Goal: Task Accomplishment & Management: Manage account settings

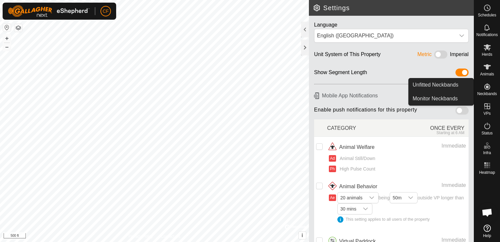
click at [486, 88] on icon at bounding box center [487, 86] width 8 height 8
click at [457, 84] on link "Unfitted Neckbands" at bounding box center [441, 84] width 65 height 13
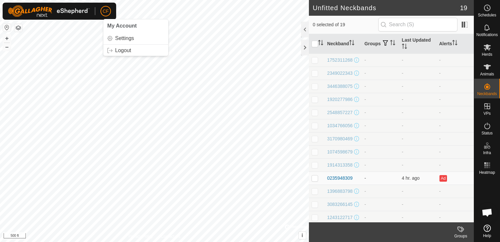
click at [106, 10] on span "CF" at bounding box center [106, 11] width 6 height 7
click at [118, 38] on link "Settings" at bounding box center [135, 38] width 65 height 10
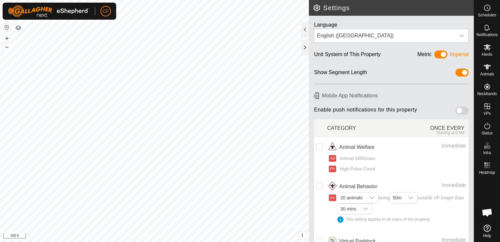
click at [487, 211] on span "Open chat" at bounding box center [487, 212] width 11 height 9
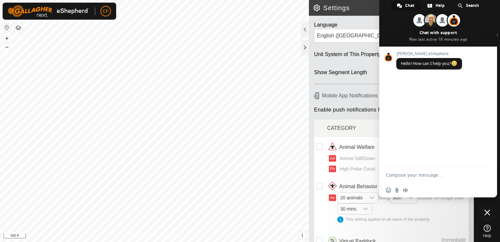
click at [487, 229] on icon at bounding box center [487, 227] width 7 height 7
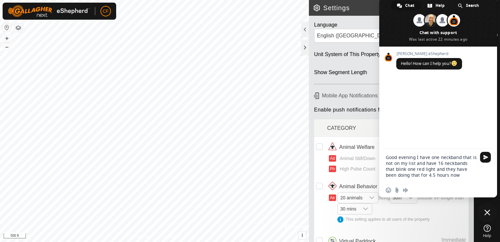
type textarea "Good evening I have one neckband that is not on my list and have 16 neckbands t…"
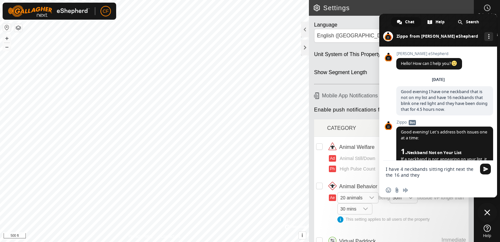
type textarea "I have 4 neckbands sitting right next the the 16 and they have a green light"
type textarea "im using Cellular, i will try to refresh here"
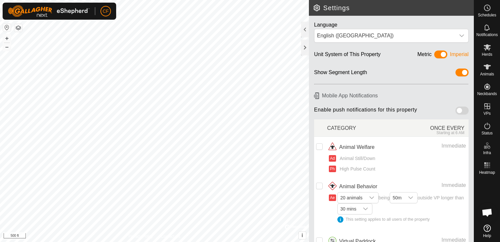
scroll to position [1239, 0]
click at [489, 70] on icon at bounding box center [487, 67] width 8 height 8
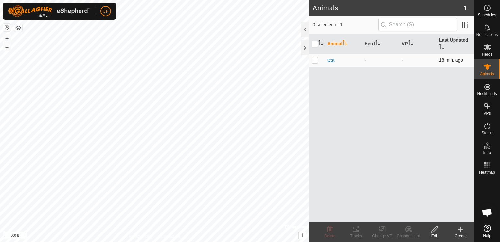
click at [332, 60] on span "test" at bounding box center [331, 60] width 8 height 7
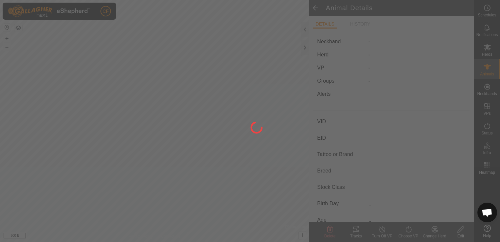
type input "test"
type input "-"
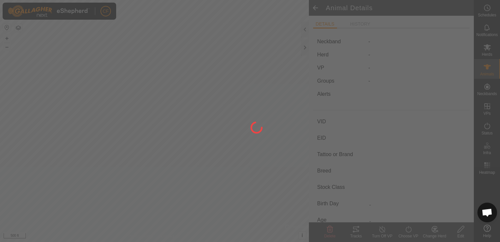
type input "0 kg"
type input "-"
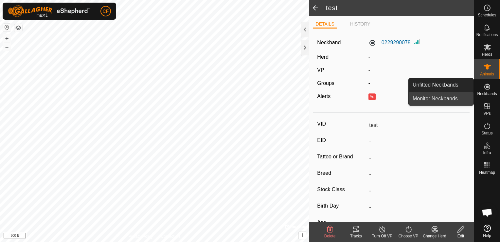
click at [444, 101] on link "Monitor Neckbands" at bounding box center [441, 98] width 65 height 13
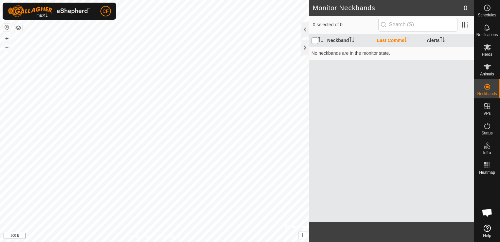
click at [317, 40] on input "checkbox" at bounding box center [315, 40] width 7 height 7
checkbox input "true"
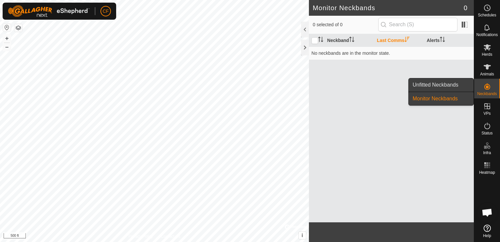
click at [446, 84] on link "Unfitted Neckbands" at bounding box center [441, 84] width 65 height 13
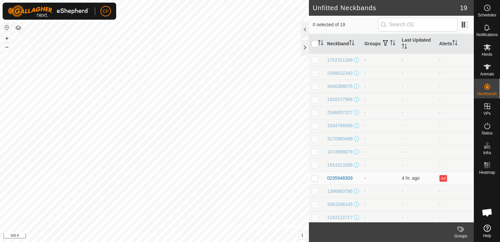
click at [315, 62] on p-checkbox at bounding box center [315, 59] width 7 height 5
checkbox input "true"
click at [316, 73] on p-checkbox at bounding box center [315, 72] width 7 height 5
checkbox input "true"
click at [313, 44] on input "checkbox" at bounding box center [315, 44] width 7 height 7
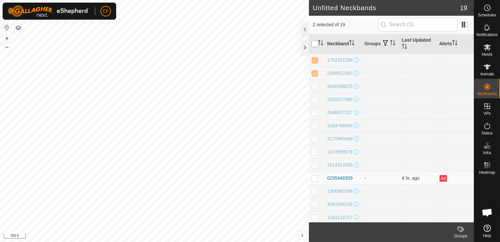
checkbox input "true"
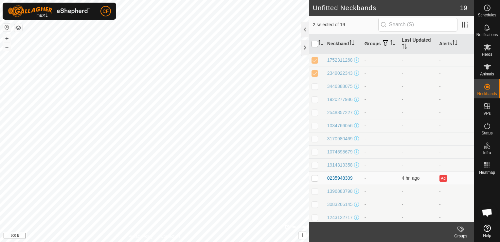
checkbox input "true"
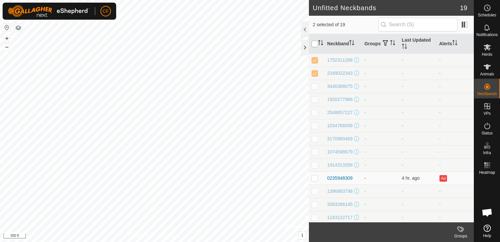
checkbox input "true"
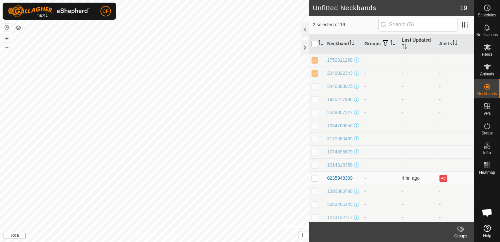
checkbox input "true"
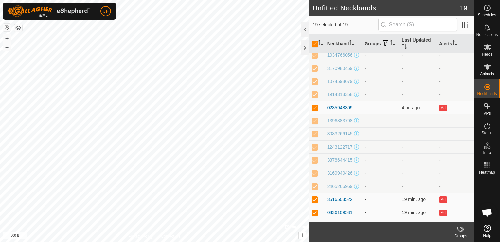
scroll to position [94, 0]
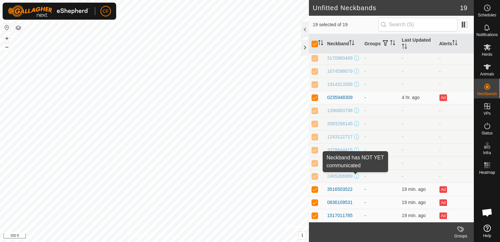
click at [354, 176] on span at bounding box center [356, 175] width 5 height 5
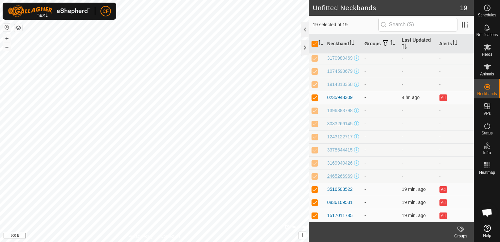
click at [345, 173] on div "2465266969" at bounding box center [340, 175] width 26 height 7
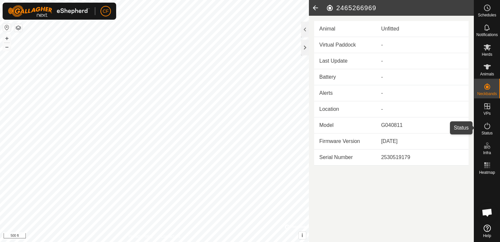
click at [486, 125] on icon at bounding box center [487, 126] width 8 height 8
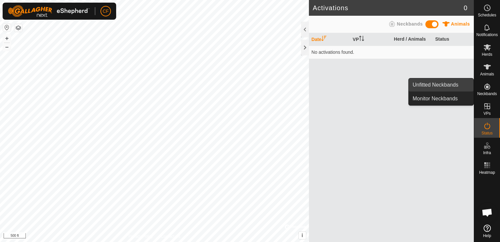
click at [461, 85] on link "Unfitted Neckbands" at bounding box center [441, 84] width 65 height 13
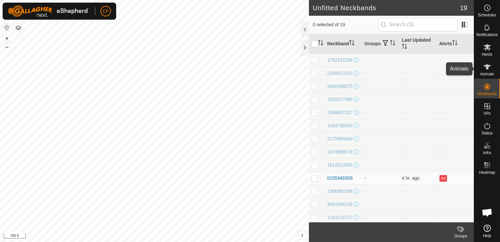
click at [490, 69] on icon at bounding box center [487, 67] width 8 height 8
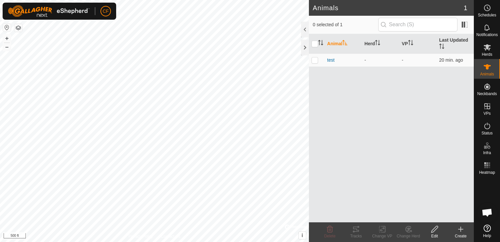
click at [336, 44] on th "Animal" at bounding box center [343, 44] width 37 height 20
click at [447, 38] on th "Last Updated" at bounding box center [455, 44] width 37 height 20
click at [448, 39] on th "Last Updated" at bounding box center [455, 44] width 37 height 20
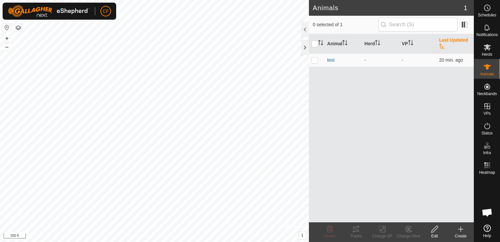
click at [486, 210] on span "Open chat" at bounding box center [487, 212] width 11 height 9
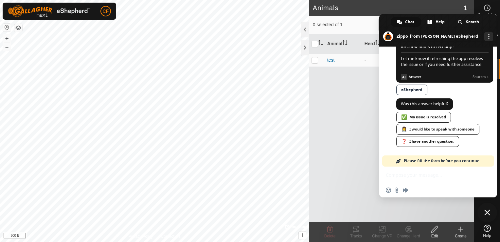
scroll to position [1297, 0]
click at [437, 140] on link "❓ I have another question." at bounding box center [427, 141] width 63 height 11
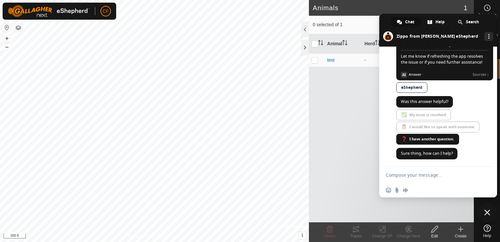
scroll to position [1299, 0]
click at [429, 176] on textarea "Compose your message..." at bounding box center [432, 174] width 92 height 16
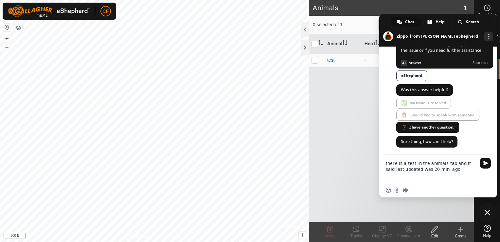
type textarea "there is a test in the animals tab and it said last updated was 20 min. ago"
click at [482, 161] on span "Send" at bounding box center [485, 162] width 11 height 11
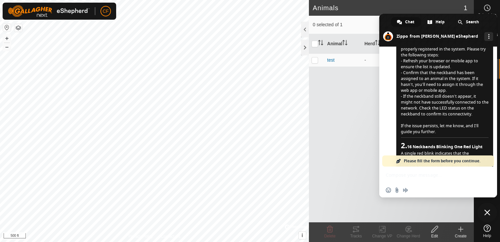
scroll to position [0, 0]
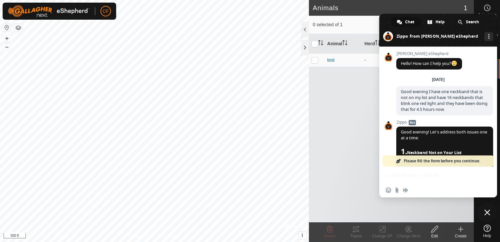
click at [486, 210] on span "Close chat" at bounding box center [487, 212] width 6 height 6
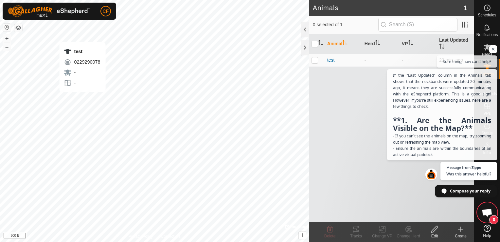
checkbox input "true"
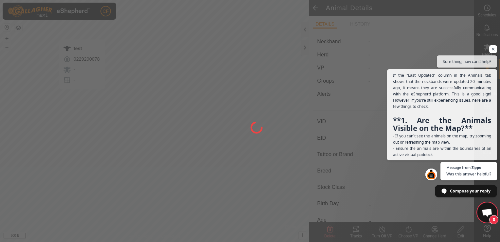
type input "test"
type input "-"
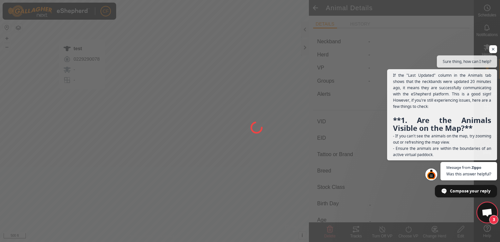
type input "0 kg"
type input "-"
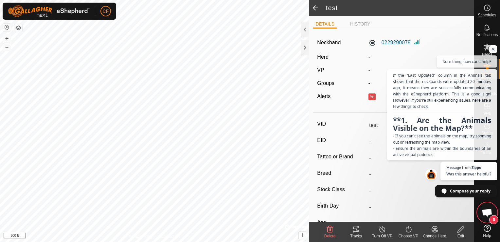
click at [488, 211] on span "Open chat" at bounding box center [487, 212] width 11 height 9
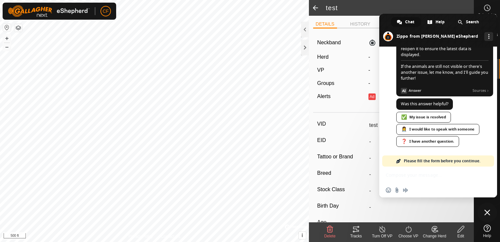
scroll to position [1390, 0]
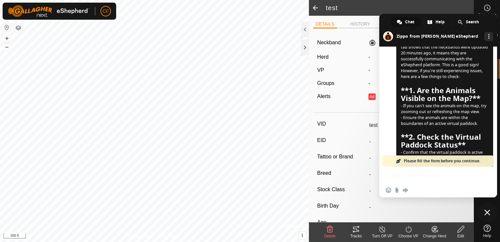
click at [488, 211] on span "Close chat" at bounding box center [487, 212] width 6 height 6
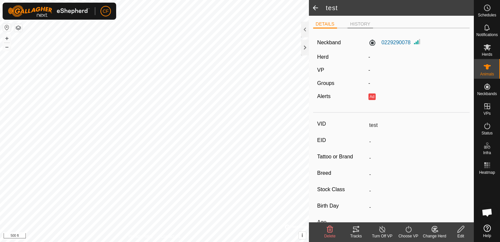
click at [356, 23] on li "HISTORY" at bounding box center [361, 25] width 26 height 8
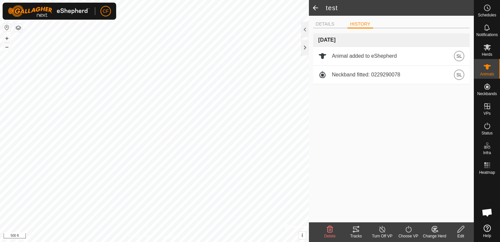
click at [426, 44] on td "Sep 5, 2025" at bounding box center [391, 39] width 157 height 13
click at [488, 48] on icon at bounding box center [487, 47] width 8 height 8
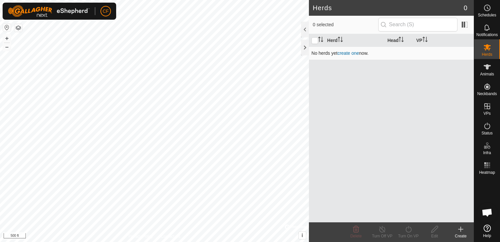
click at [348, 53] on link "create one" at bounding box center [348, 52] width 22 height 5
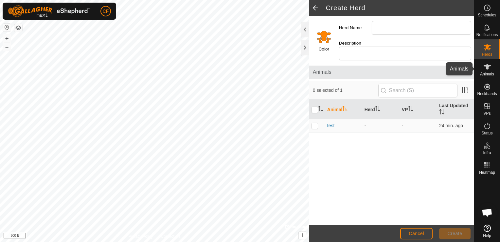
click at [487, 69] on icon at bounding box center [487, 66] width 7 height 5
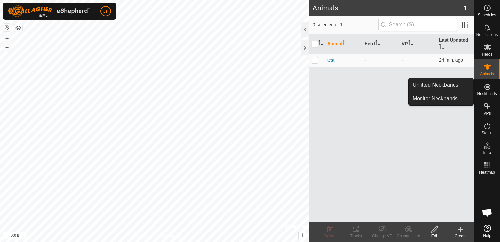
click at [486, 88] on icon at bounding box center [487, 86] width 8 height 8
click at [458, 86] on link "Unfitted Neckbands" at bounding box center [441, 84] width 65 height 13
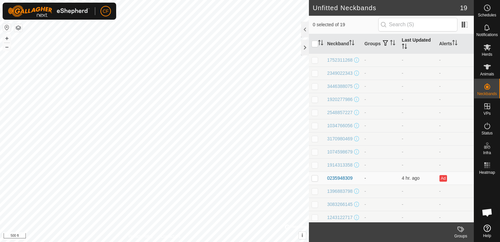
click at [413, 38] on th "Last Updated" at bounding box center [417, 44] width 37 height 20
click at [464, 24] on span at bounding box center [464, 24] width 10 height 10
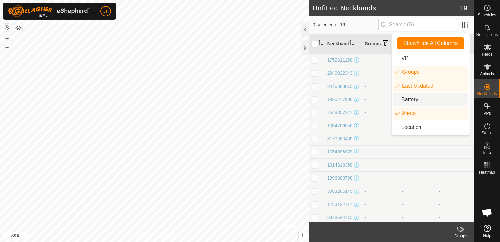
click at [421, 100] on li "Battery" at bounding box center [430, 99] width 75 height 13
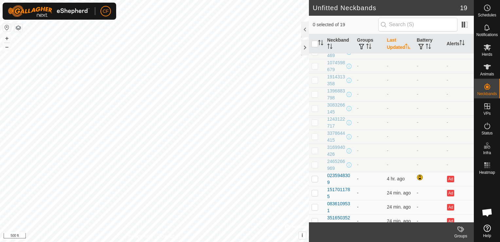
scroll to position [97, 0]
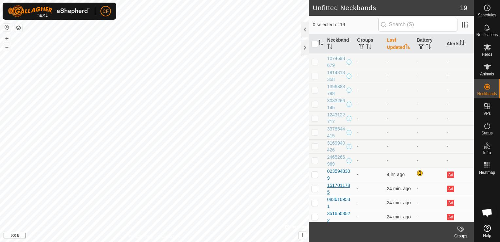
click at [338, 183] on div "1517011785" at bounding box center [339, 189] width 25 height 14
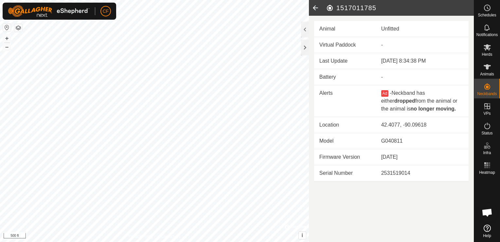
click at [315, 7] on icon at bounding box center [315, 8] width 13 height 16
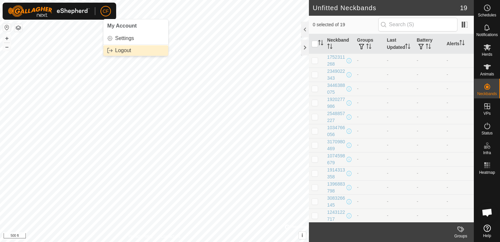
click at [122, 48] on link "Logout" at bounding box center [135, 50] width 65 height 10
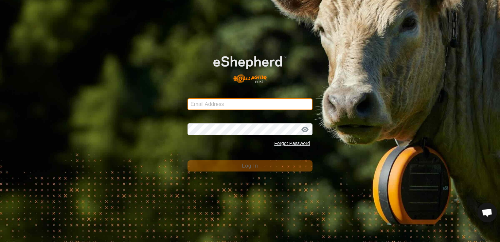
type input "charlesfeltmeyer@yahoo.com"
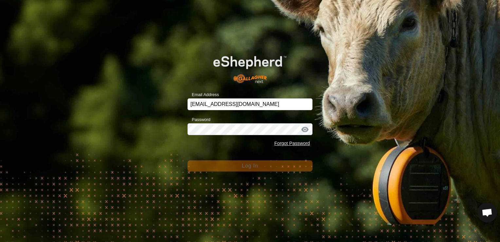
click at [334, 139] on div "Email Address charlesfeltmeyer@yahoo.com Password Forgot Password Log In" at bounding box center [250, 121] width 500 height 242
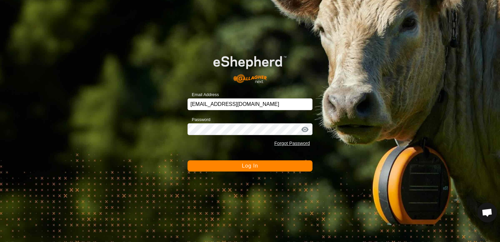
click at [250, 166] on span "Log In" at bounding box center [250, 166] width 16 height 6
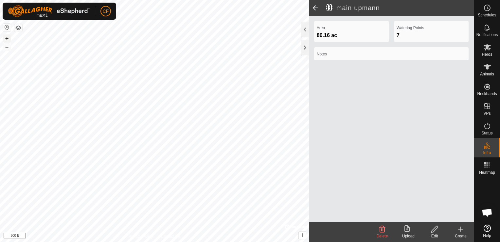
click at [6, 36] on button "+" at bounding box center [7, 38] width 8 height 8
click at [7, 39] on button "+" at bounding box center [7, 38] width 8 height 8
click at [490, 241] on html "CF Schedules Notifications Herds Animals Neckbands VPs Status Infra Heatmap Hel…" at bounding box center [250, 121] width 500 height 242
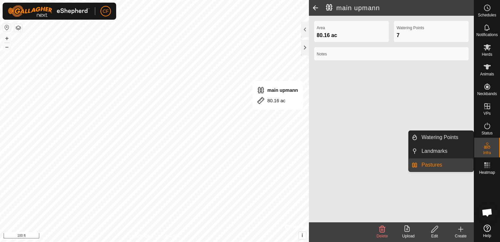
click at [435, 165] on link "Pastures" at bounding box center [446, 164] width 56 height 13
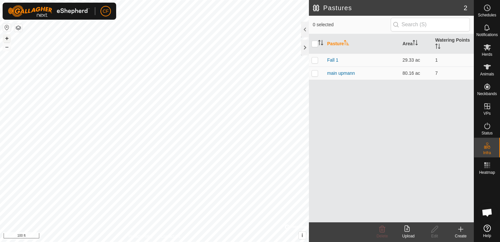
click at [7, 37] on button "+" at bounding box center [7, 38] width 8 height 8
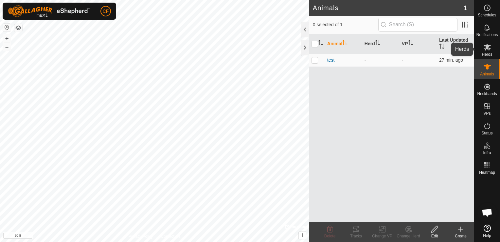
click at [488, 49] on icon at bounding box center [487, 47] width 8 height 8
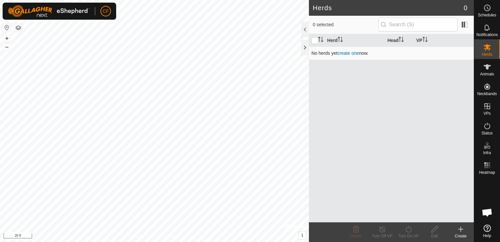
click at [352, 52] on link "create one" at bounding box center [348, 52] width 22 height 5
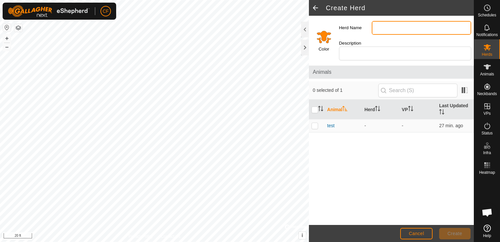
click at [396, 29] on input "Herd Name" at bounding box center [421, 28] width 99 height 14
type input "Spring group"
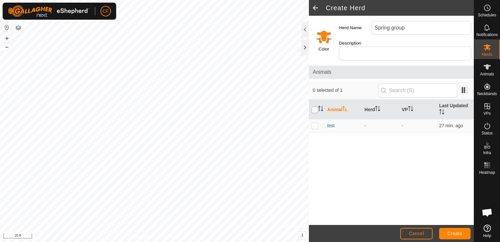
click at [314, 106] on input "checkbox" at bounding box center [315, 109] width 7 height 7
checkbox input "true"
click at [314, 106] on input "checkbox" at bounding box center [315, 109] width 7 height 7
checkbox input "false"
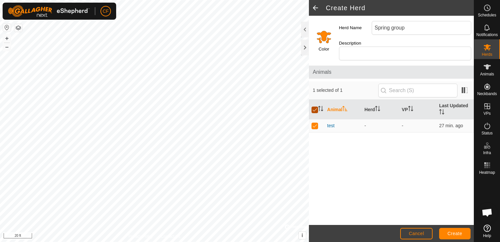
checkbox input "false"
click at [455, 232] on span "Create" at bounding box center [455, 232] width 15 height 5
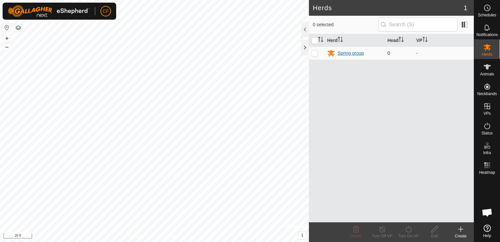
click at [355, 53] on div "Spring group" at bounding box center [351, 53] width 26 height 7
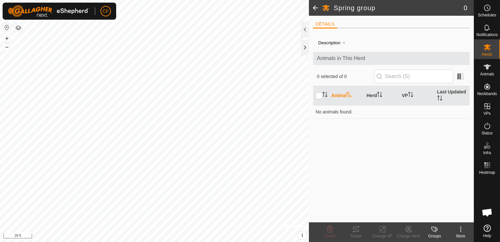
click at [487, 230] on icon at bounding box center [487, 227] width 7 height 7
click at [482, 7] on es-schedule-vp-svg-icon at bounding box center [487, 8] width 12 height 10
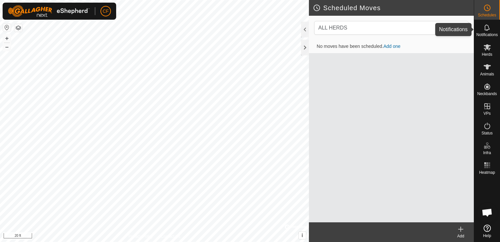
click at [489, 26] on icon at bounding box center [487, 28] width 8 height 8
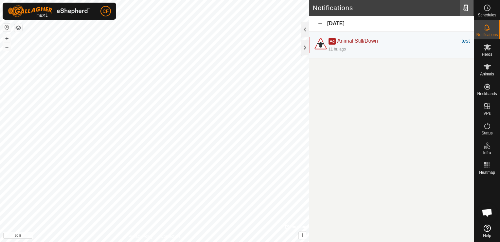
click at [464, 8] on div at bounding box center [466, 8] width 13 height 18
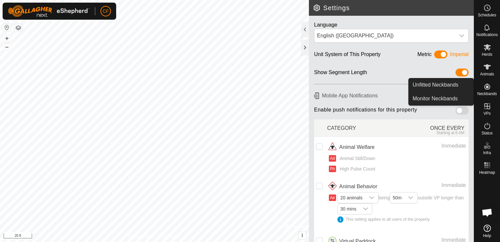
click at [488, 87] on icon at bounding box center [487, 86] width 6 height 6
click at [454, 83] on link "Unfitted Neckbands" at bounding box center [441, 84] width 65 height 13
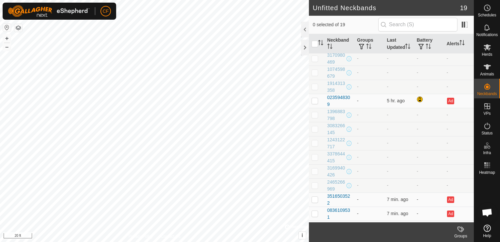
scroll to position [97, 0]
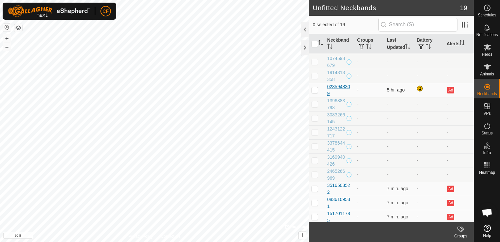
click at [341, 84] on div "0235948309" at bounding box center [339, 90] width 25 height 14
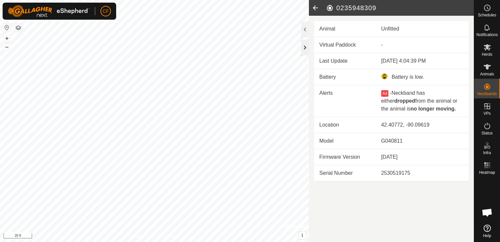
click at [306, 46] on div at bounding box center [305, 48] width 8 height 16
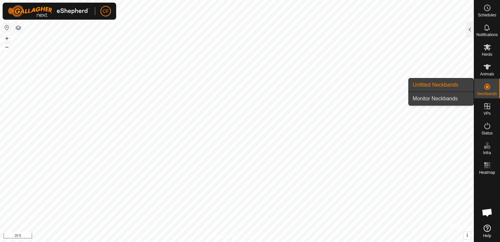
click at [456, 98] on link "Monitor Neckbands" at bounding box center [441, 98] width 65 height 13
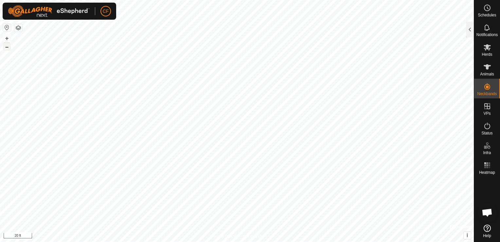
click at [5, 48] on button "–" at bounding box center [7, 47] width 8 height 8
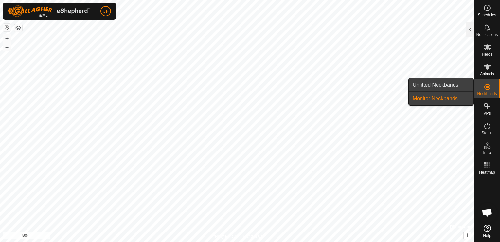
click at [456, 82] on link "Unfitted Neckbands" at bounding box center [441, 84] width 65 height 13
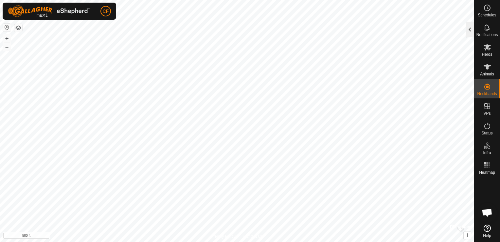
click at [468, 34] on div at bounding box center [470, 30] width 8 height 16
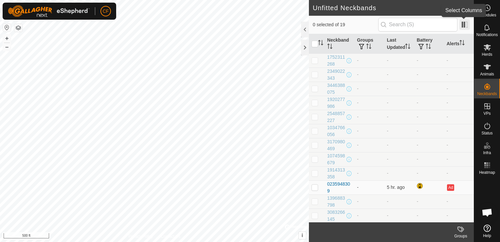
click at [465, 26] on span at bounding box center [464, 24] width 10 height 10
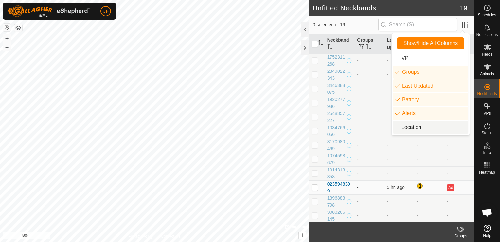
click at [418, 129] on li "Location" at bounding box center [430, 126] width 75 height 13
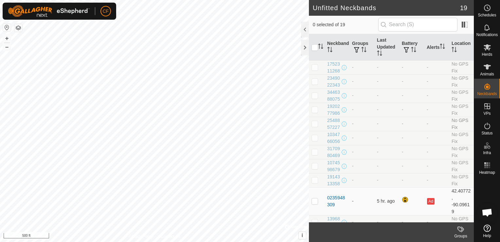
drag, startPoint x: 447, startPoint y: 151, endPoint x: 380, endPoint y: 154, distance: 67.8
click at [380, 131] on tr "2548857227 - - - - No GPS Fix" at bounding box center [391, 123] width 165 height 14
click at [488, 6] on icon at bounding box center [487, 8] width 8 height 8
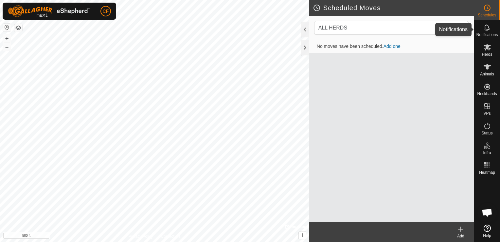
click at [488, 25] on icon at bounding box center [487, 28] width 8 height 8
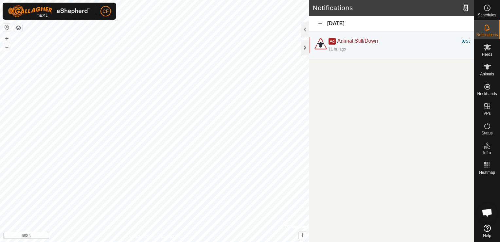
click at [327, 23] on div "[DATE]" at bounding box center [391, 24] width 165 height 16
click at [466, 8] on div at bounding box center [466, 8] width 13 height 18
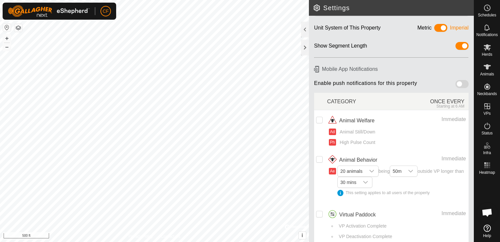
scroll to position [32, 0]
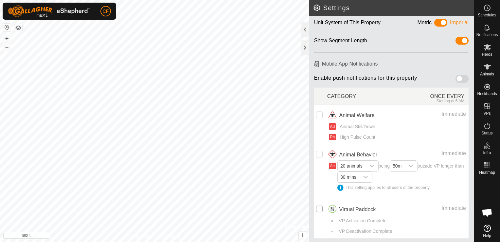
click at [319, 208] on input "checkbox" at bounding box center [319, 208] width 7 height 7
checkbox input "true"
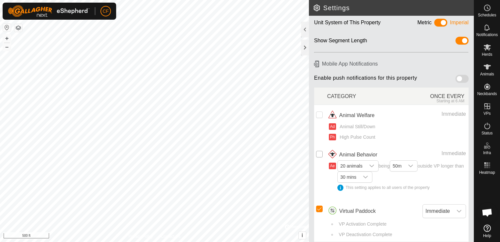
click at [320, 151] on input "Row Unselected" at bounding box center [319, 154] width 7 height 7
checkbox input "true"
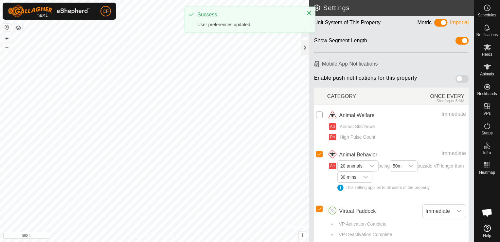
click at [317, 112] on input "Row Unselected" at bounding box center [319, 114] width 7 height 7
checkbox input "true"
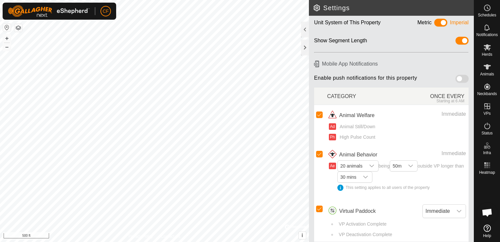
scroll to position [35, 0]
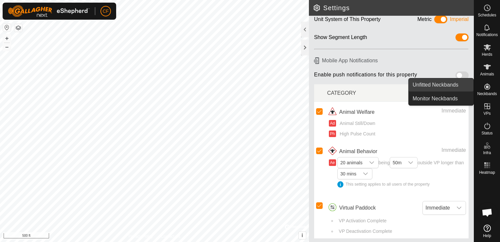
click at [458, 85] on link "Unfitted Neckbands" at bounding box center [441, 84] width 65 height 13
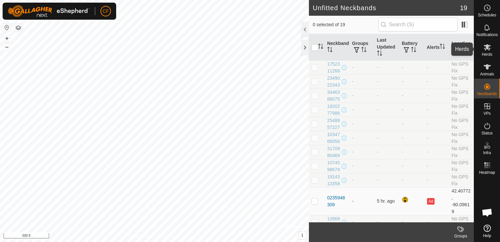
click at [487, 47] on icon at bounding box center [487, 47] width 7 height 6
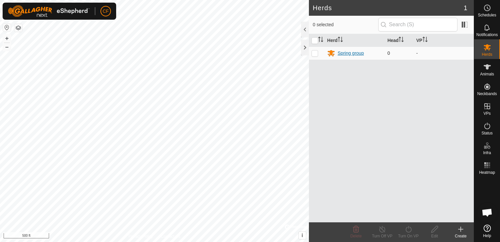
click at [354, 54] on div "Spring group" at bounding box center [351, 53] width 26 height 7
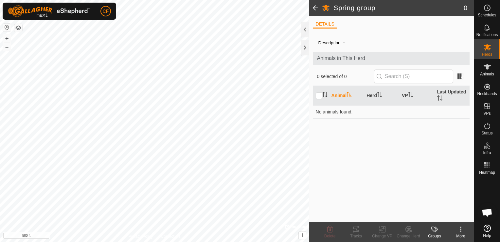
click at [458, 227] on icon at bounding box center [461, 229] width 8 height 8
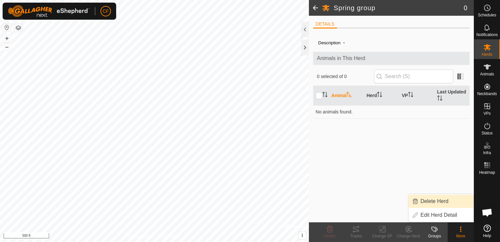
click at [446, 202] on link "Delete Herd" at bounding box center [441, 200] width 65 height 13
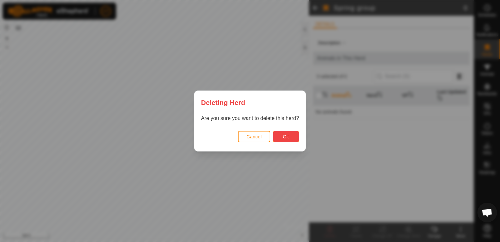
click at [290, 137] on button "Ok" at bounding box center [286, 136] width 26 height 11
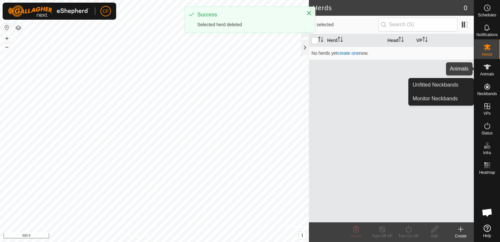
click at [490, 65] on icon at bounding box center [487, 66] width 7 height 5
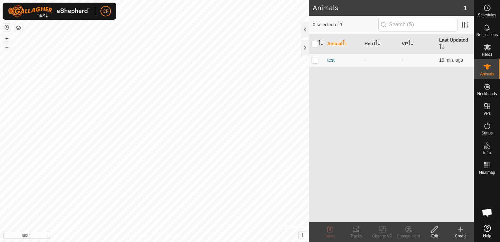
click at [433, 234] on div "Edit" at bounding box center [434, 236] width 26 height 6
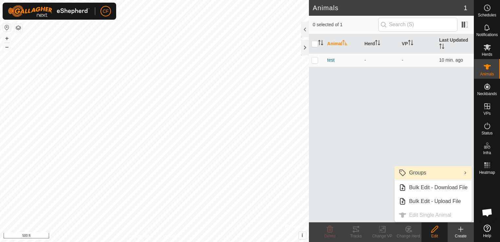
click at [421, 171] on link "Groups" at bounding box center [433, 172] width 77 height 13
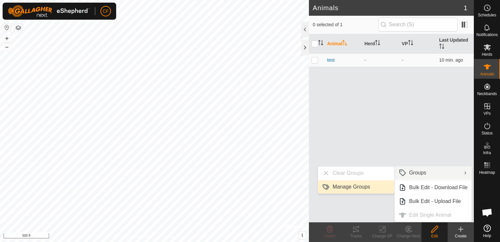
click at [368, 188] on link "Manage Groups" at bounding box center [356, 186] width 76 height 13
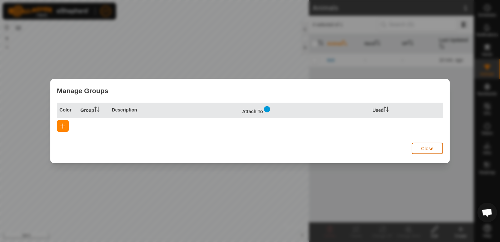
click at [423, 142] on button "Close" at bounding box center [427, 147] width 31 height 11
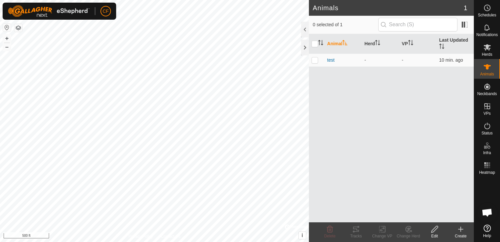
click at [457, 231] on create-svg-icon at bounding box center [461, 229] width 26 height 8
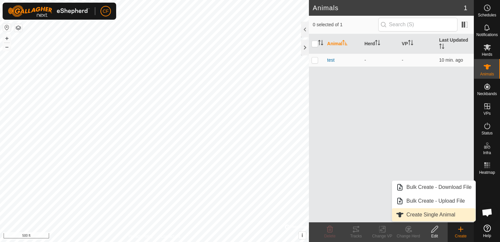
click at [443, 214] on link "Create Single Animal" at bounding box center [433, 214] width 83 height 13
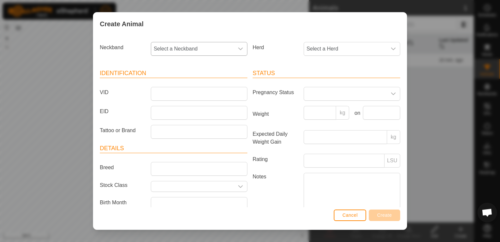
click at [240, 47] on icon "dropdown trigger" at bounding box center [240, 48] width 5 height 3
click at [177, 96] on li "1752311268" at bounding box center [199, 96] width 94 height 13
click at [387, 48] on div "dropdown trigger" at bounding box center [393, 48] width 13 height 13
click at [333, 66] on input "text" at bounding box center [351, 67] width 86 height 14
type input "a"
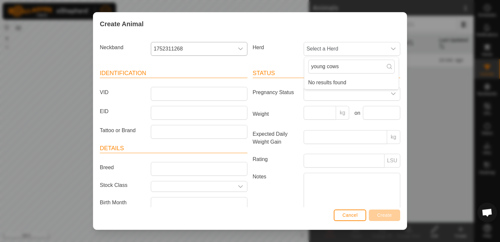
type input "young cows"
click at [350, 215] on span "Cancel" at bounding box center [349, 214] width 15 height 5
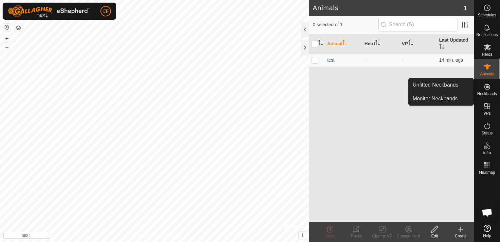
click at [488, 88] on icon at bounding box center [487, 86] width 8 height 8
click at [450, 84] on link "Unfitted Neckbands" at bounding box center [441, 84] width 65 height 13
